Goal: Transaction & Acquisition: Book appointment/travel/reservation

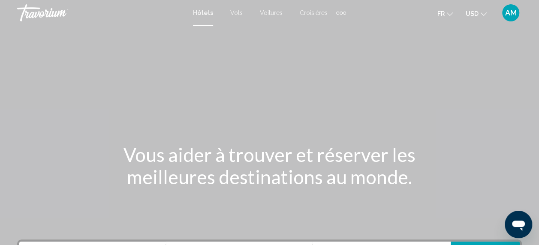
click at [478, 16] on span "USD" at bounding box center [472, 13] width 13 height 7
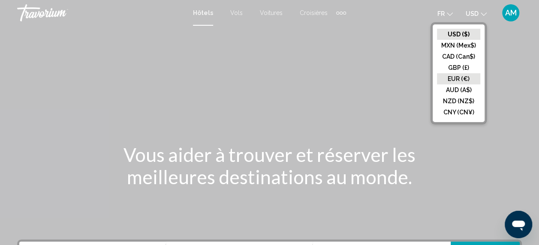
click at [469, 82] on button "EUR (€)" at bounding box center [458, 78] width 43 height 11
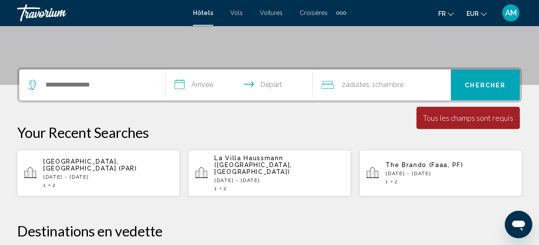
scroll to position [207, 0]
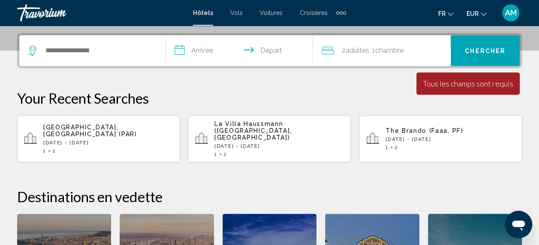
click at [82, 124] on span "[GEOGRAPHIC_DATA], [GEOGRAPHIC_DATA] (PAR)" at bounding box center [90, 131] width 94 height 14
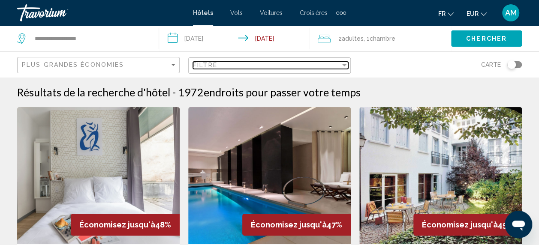
click at [215, 63] on span "Filtre" at bounding box center [205, 65] width 24 height 7
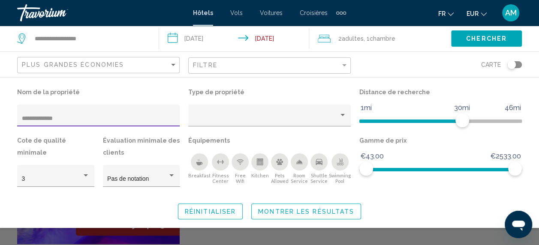
type input "**********"
click at [295, 208] on span "Montrer les résultats" at bounding box center [306, 211] width 96 height 7
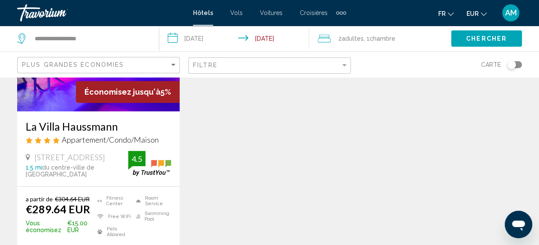
scroll to position [134, 0]
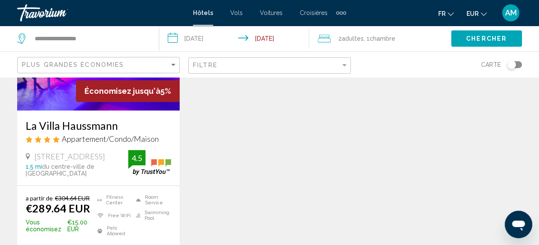
click at [108, 106] on img "Main content" at bounding box center [98, 41] width 163 height 137
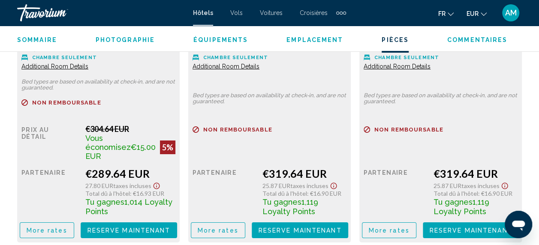
scroll to position [1433, 0]
